Goal: Find specific page/section: Find specific page/section

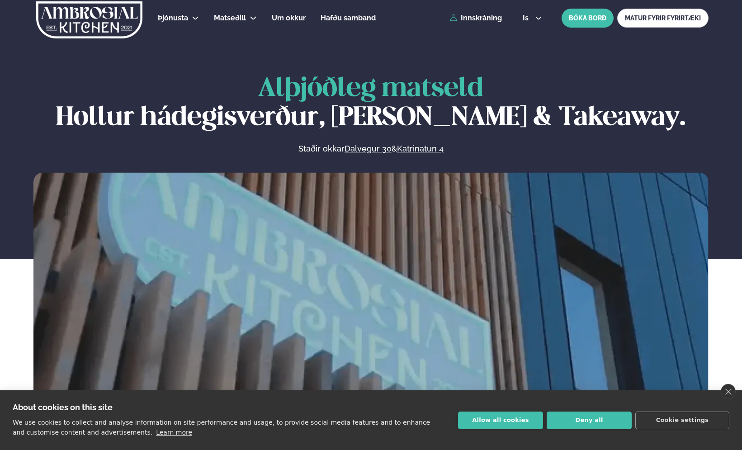
scroll to position [181, 0]
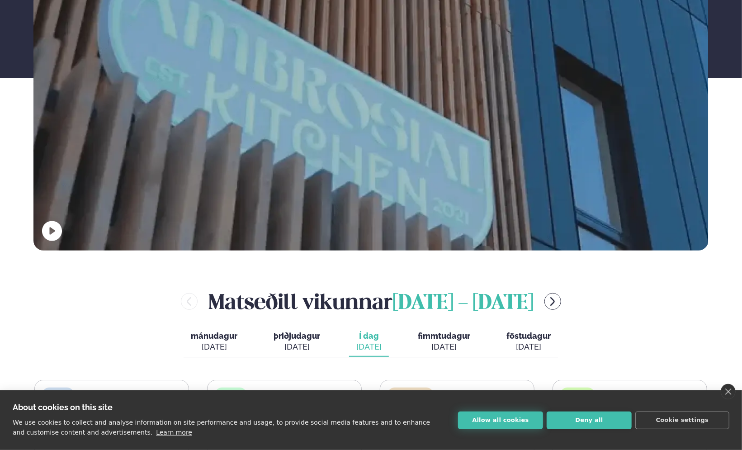
click at [490, 420] on button "Allow all cookies" at bounding box center [500, 420] width 85 height 18
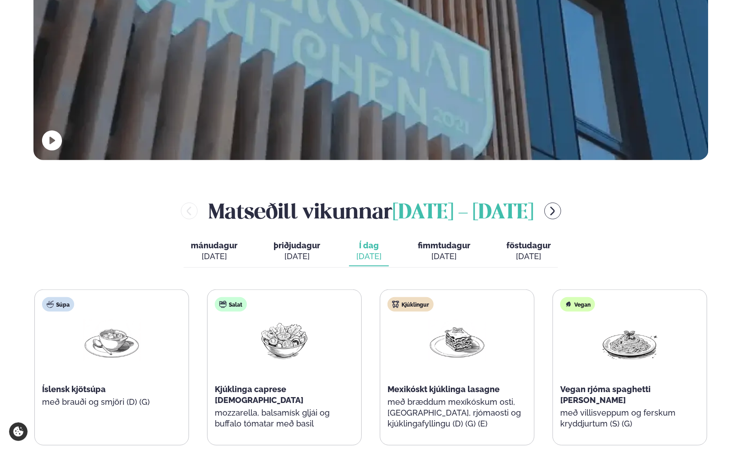
scroll to position [271, 0]
click at [437, 249] on span "fimmtudagur" at bounding box center [444, 245] width 52 height 9
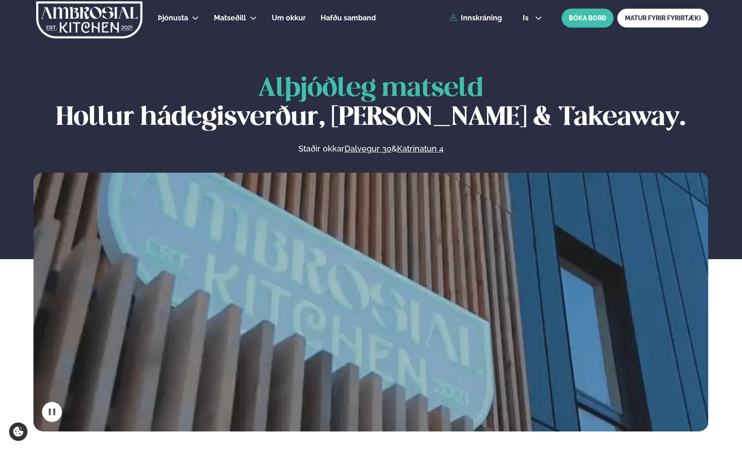
scroll to position [362, 0]
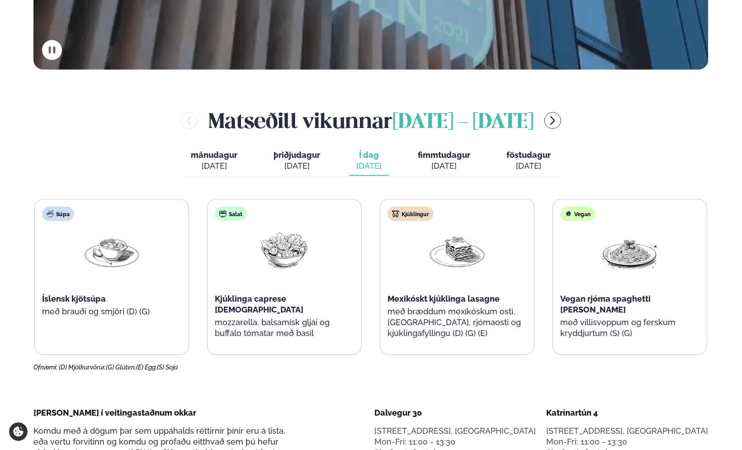
click at [359, 160] on span "Í dag" at bounding box center [368, 155] width 25 height 11
click at [447, 157] on span "fimmtudagur" at bounding box center [444, 154] width 52 height 9
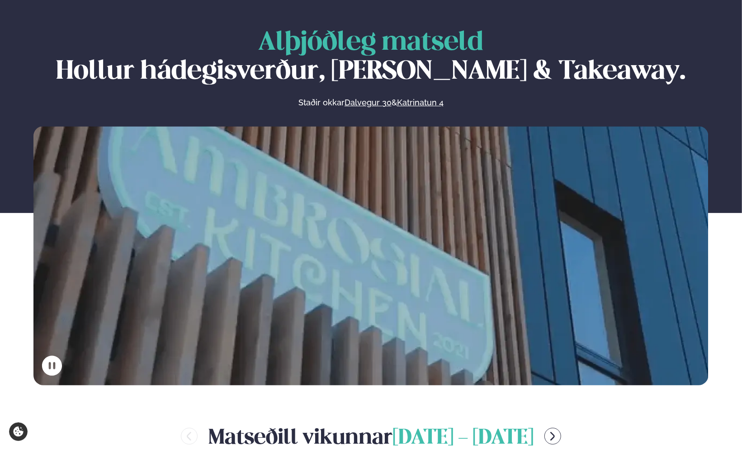
scroll to position [0, 0]
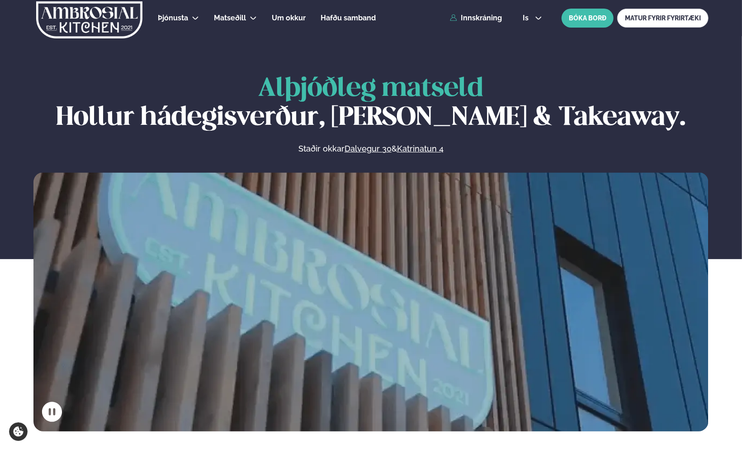
click at [85, 17] on img at bounding box center [89, 19] width 108 height 37
click at [82, 23] on img at bounding box center [89, 19] width 108 height 37
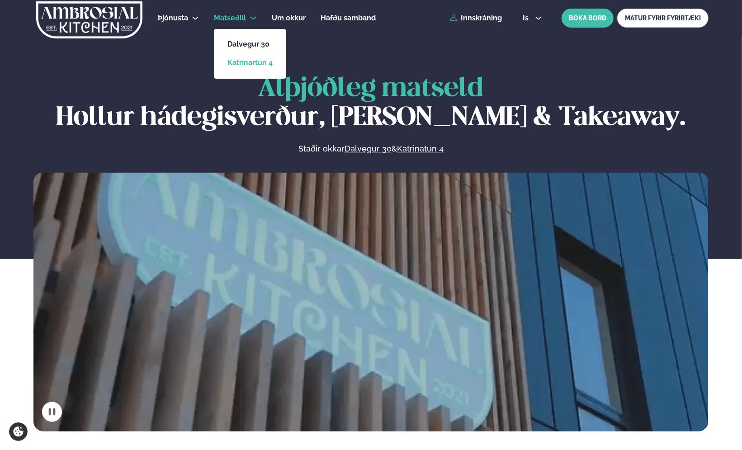
click at [248, 64] on link "Katrínartún 4" at bounding box center [249, 62] width 45 height 7
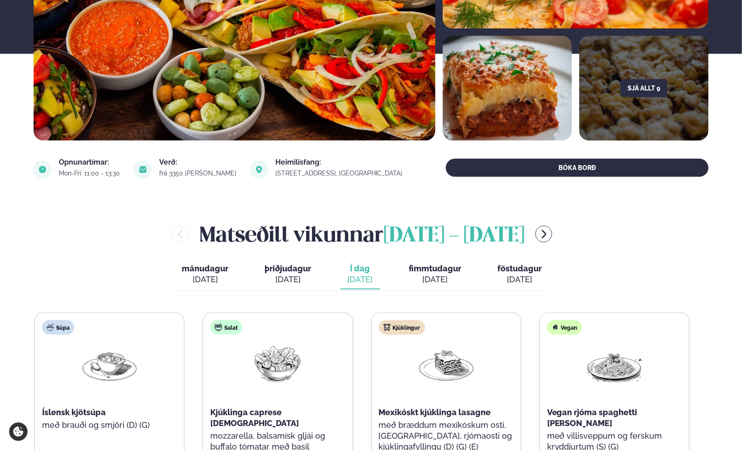
scroll to position [271, 0]
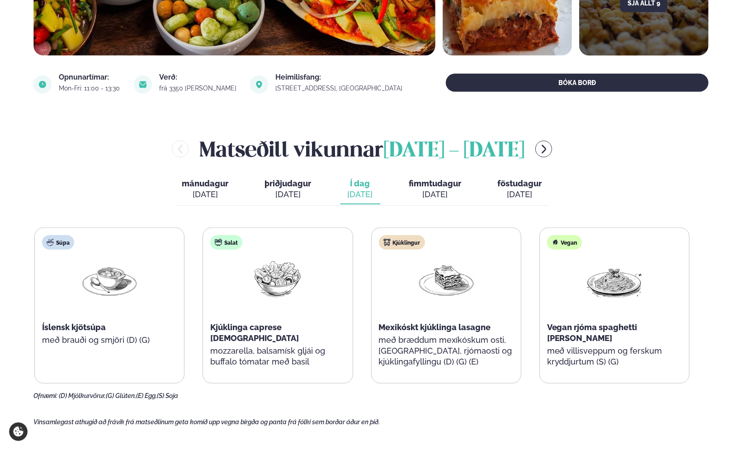
click at [436, 184] on span "fimmtudagur" at bounding box center [435, 183] width 52 height 9
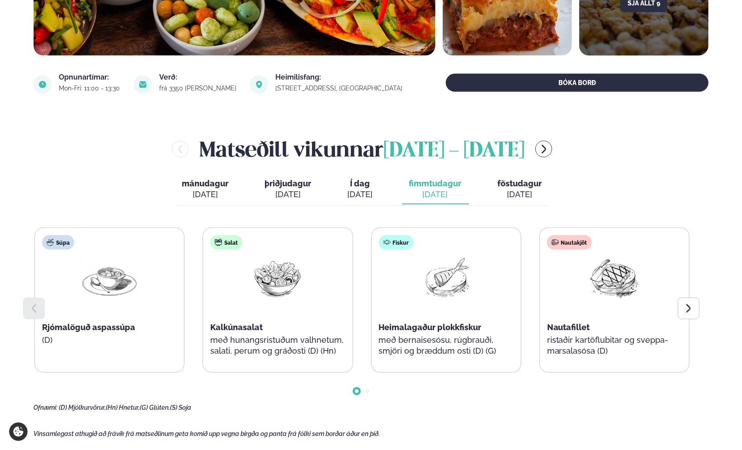
click at [610, 163] on div "Matseðill vikunnar september 8 - 12" at bounding box center [361, 148] width 657 height 29
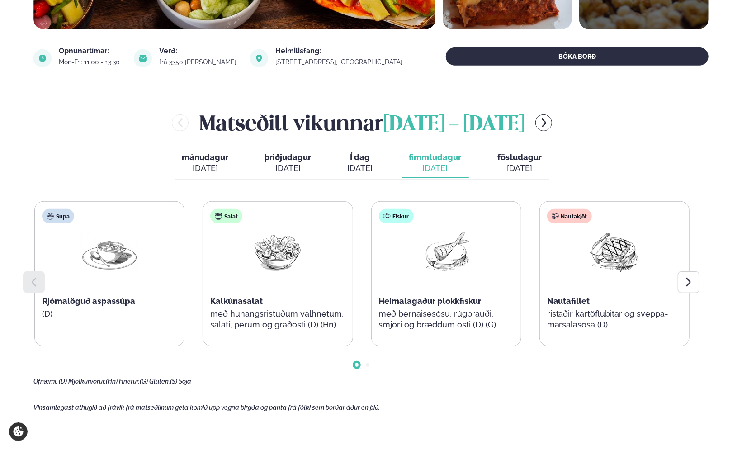
scroll to position [317, 0]
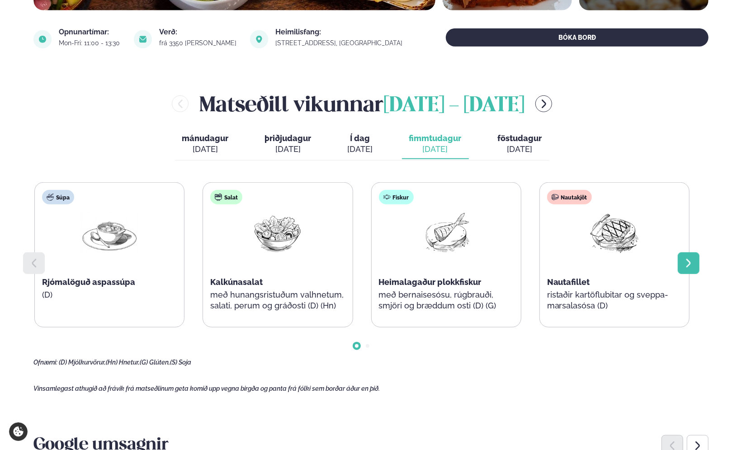
click at [686, 263] on icon at bounding box center [688, 263] width 11 height 11
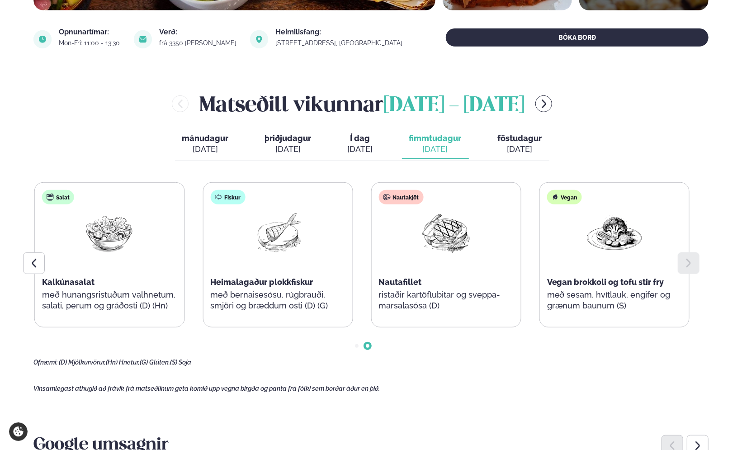
click at [690, 265] on icon at bounding box center [688, 263] width 11 height 11
click at [361, 138] on span "Í dag" at bounding box center [360, 138] width 25 height 11
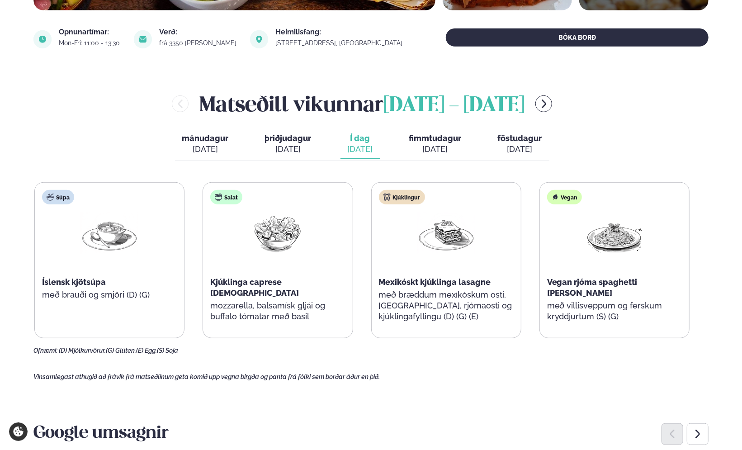
click at [430, 135] on span "fimmtudagur" at bounding box center [435, 137] width 52 height 9
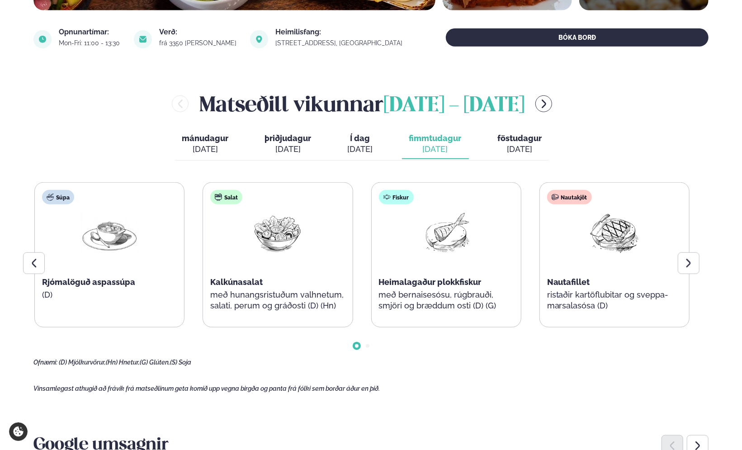
click at [514, 140] on span "föstudagur" at bounding box center [520, 137] width 44 height 9
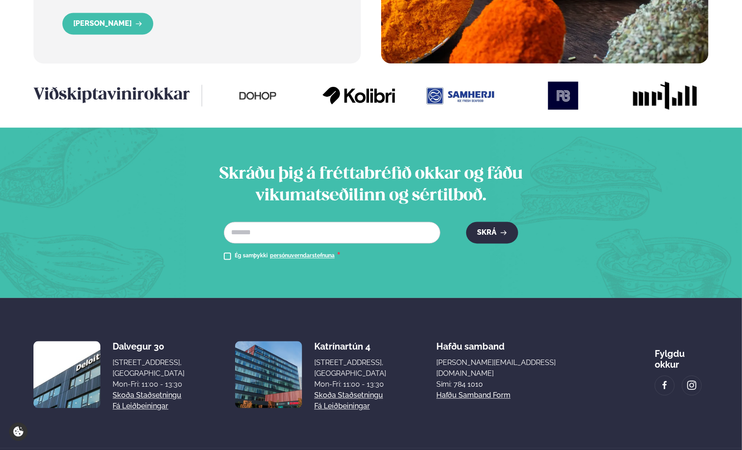
scroll to position [1122, 0]
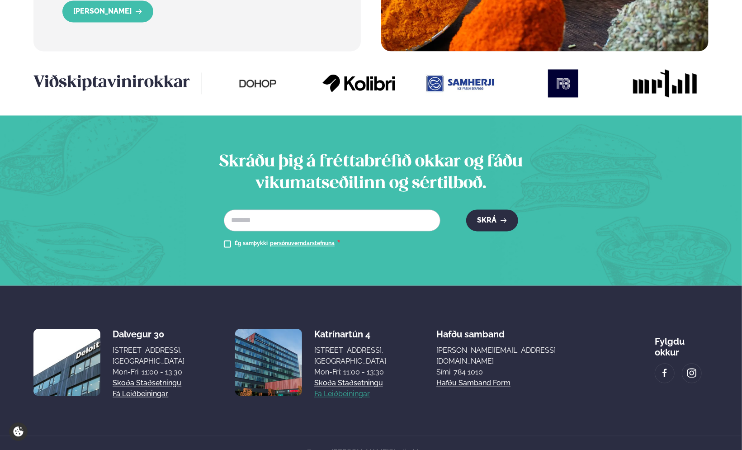
click at [370, 388] on link "Fá leiðbeiningar" at bounding box center [342, 393] width 56 height 11
click at [383, 378] on link "Skoða staðsetningu" at bounding box center [348, 383] width 69 height 11
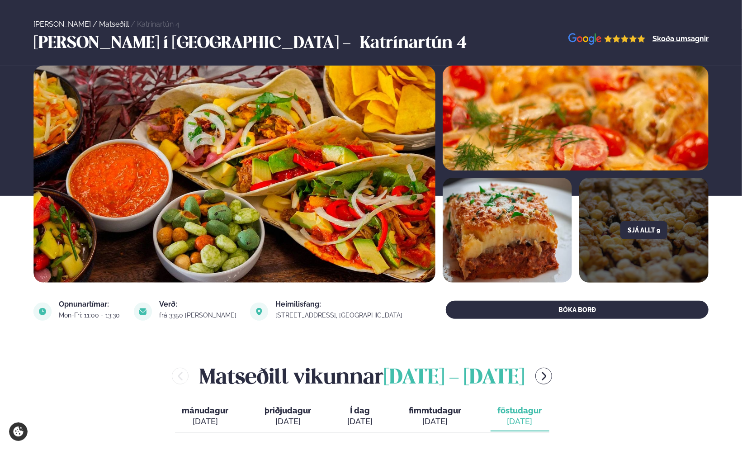
scroll to position [0, 0]
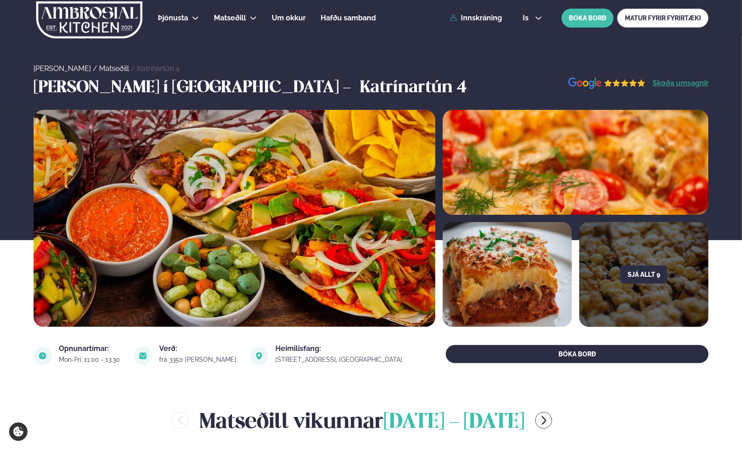
click at [686, 86] on link "Skoða umsagnir" at bounding box center [681, 83] width 56 height 7
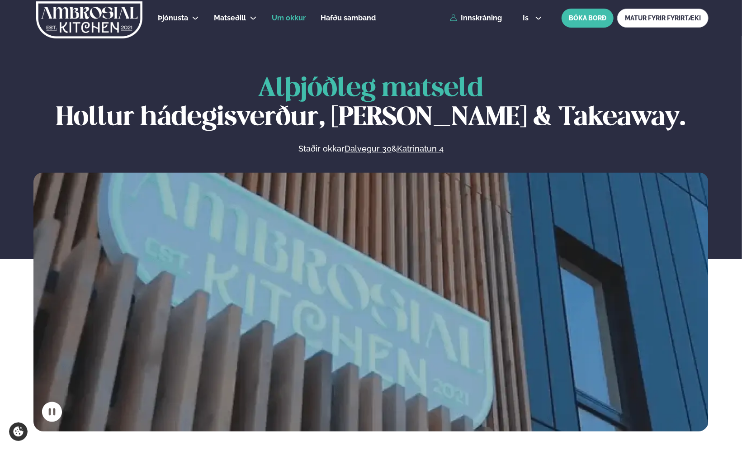
click at [295, 19] on span "Um okkur" at bounding box center [289, 18] width 34 height 9
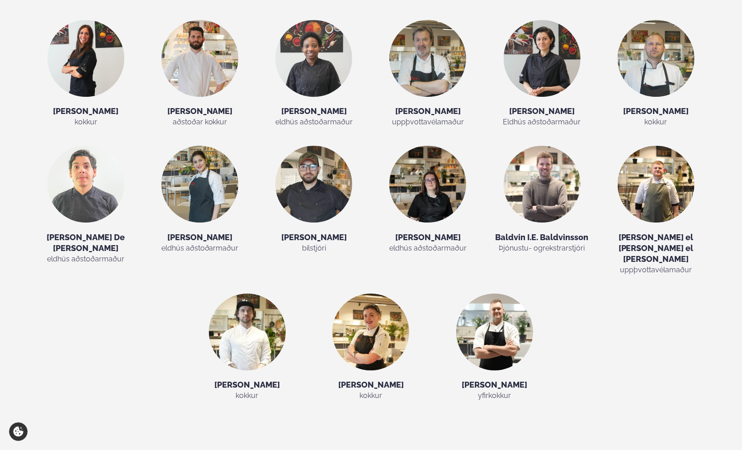
scroll to position [1990, 0]
